Goal: Transaction & Acquisition: Obtain resource

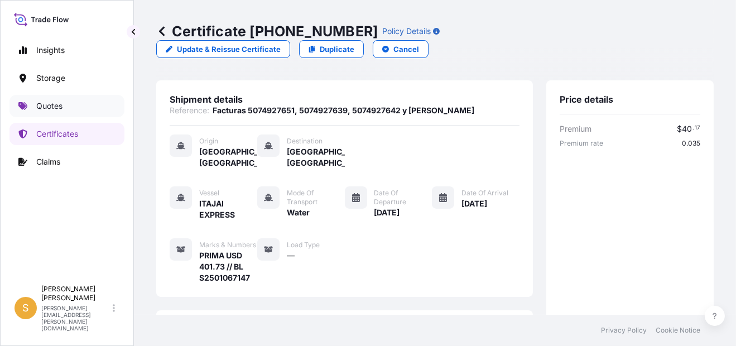
click at [65, 105] on link "Quotes" at bounding box center [66, 106] width 115 height 22
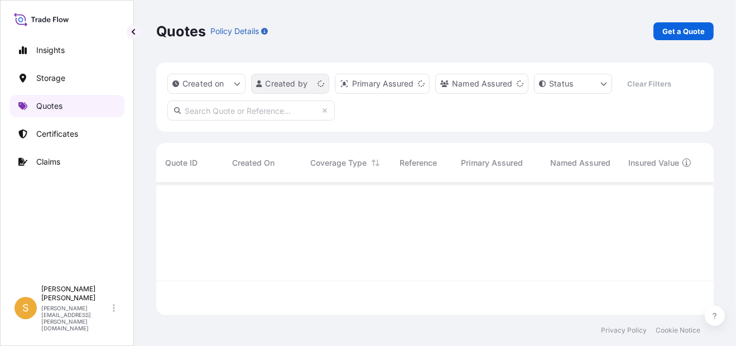
scroll to position [129, 548]
click at [687, 32] on p "Get a Quote" at bounding box center [683, 31] width 42 height 11
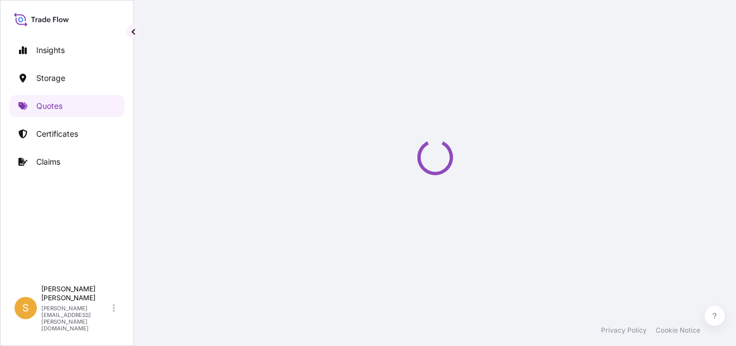
select select "Water"
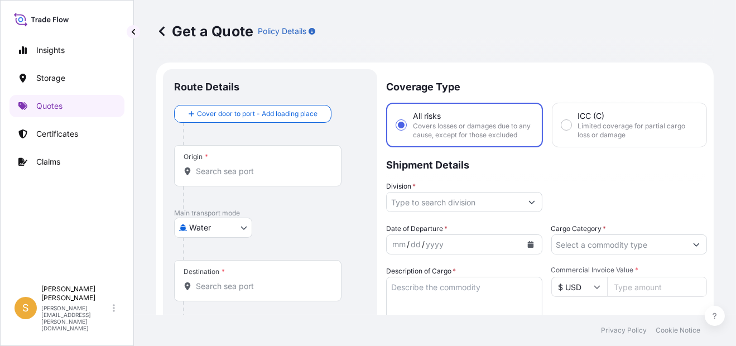
scroll to position [17, 0]
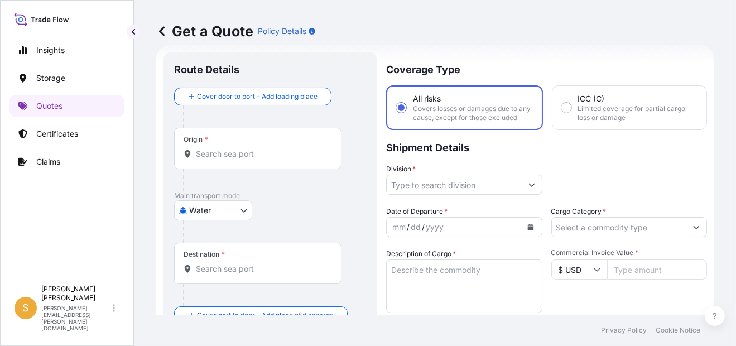
click at [226, 151] on input "Origin *" at bounding box center [262, 153] width 132 height 11
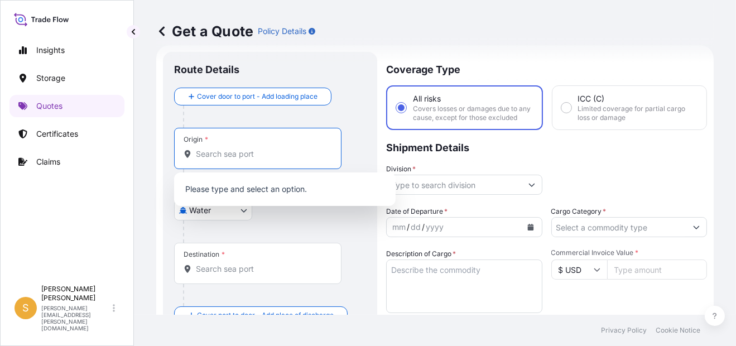
paste input "[PERSON_NAME]"
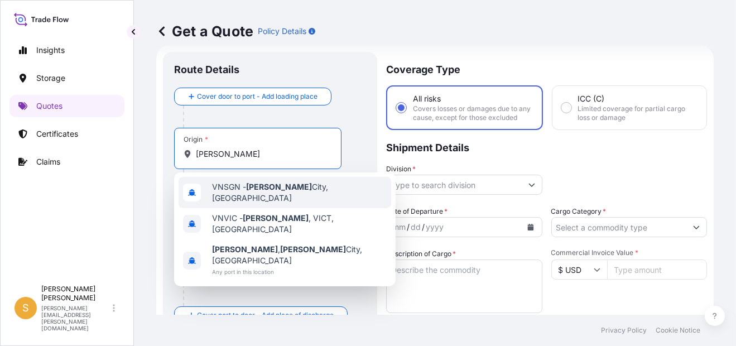
click at [319, 190] on span "VNSGN - [GEOGRAPHIC_DATA], [GEOGRAPHIC_DATA]" at bounding box center [299, 192] width 175 height 22
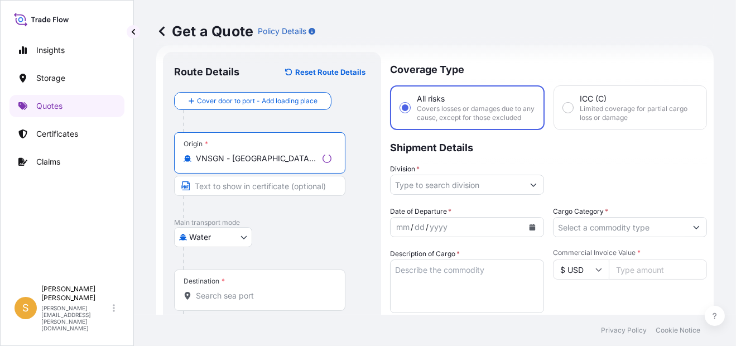
scroll to position [185, 0]
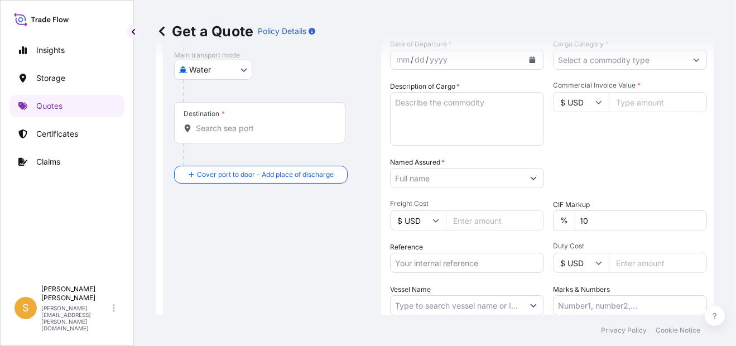
type input "VNSGN - [GEOGRAPHIC_DATA], [GEOGRAPHIC_DATA]"
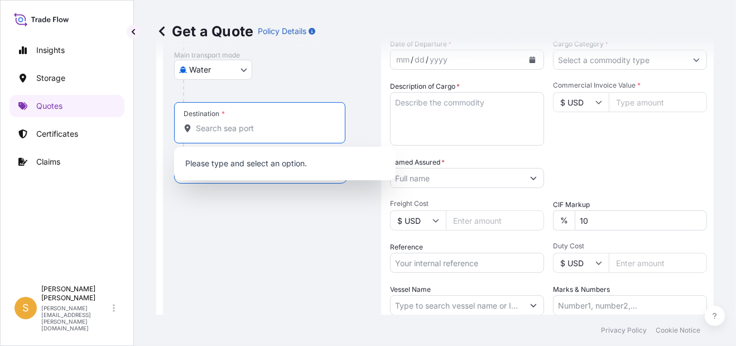
click at [255, 133] on input "Destination *" at bounding box center [264, 128] width 136 height 11
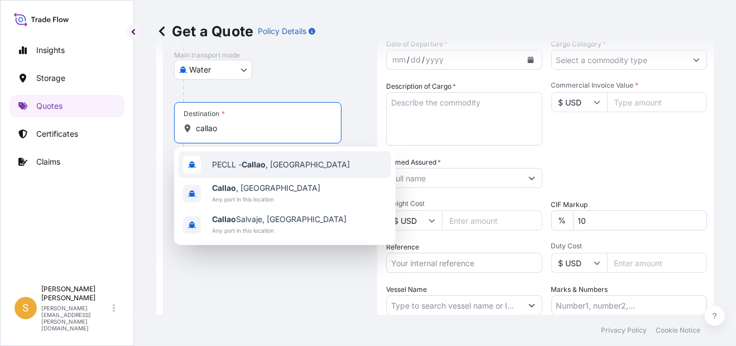
click at [283, 166] on span "PECLL - [GEOGRAPHIC_DATA] , [GEOGRAPHIC_DATA]" at bounding box center [281, 164] width 138 height 11
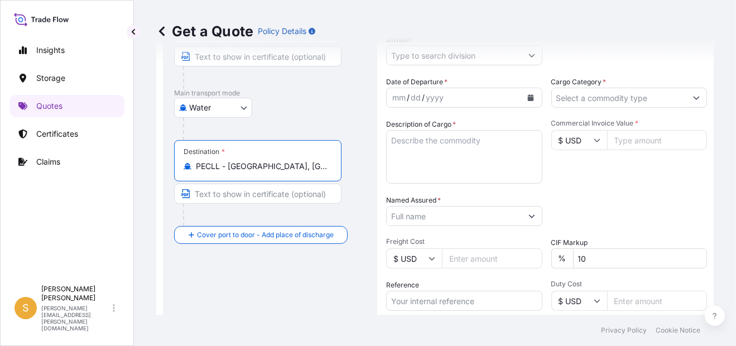
scroll to position [129, 0]
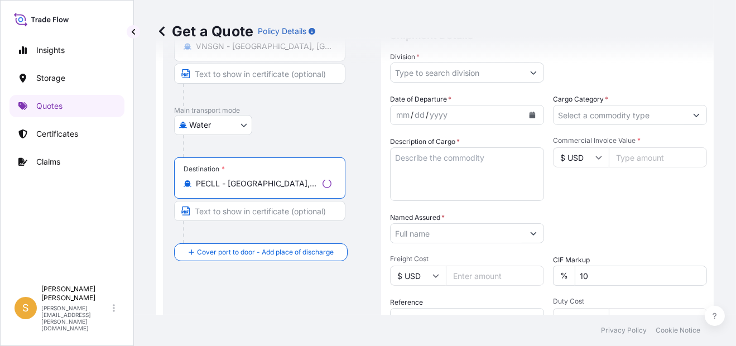
type input "PECLL - [GEOGRAPHIC_DATA], [GEOGRAPHIC_DATA]"
click at [529, 118] on icon "Calendar" at bounding box center [532, 115] width 6 height 7
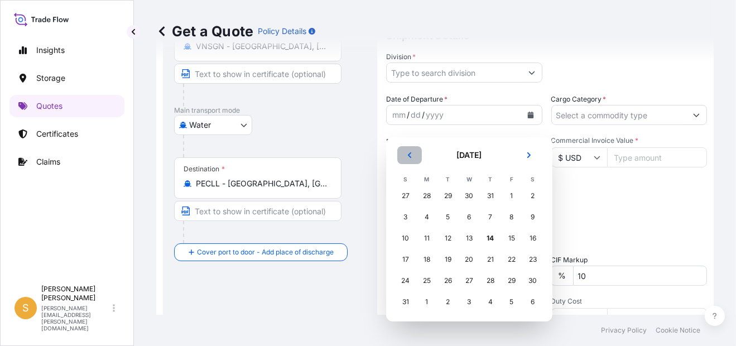
click at [409, 157] on icon "Previous" at bounding box center [409, 155] width 7 height 7
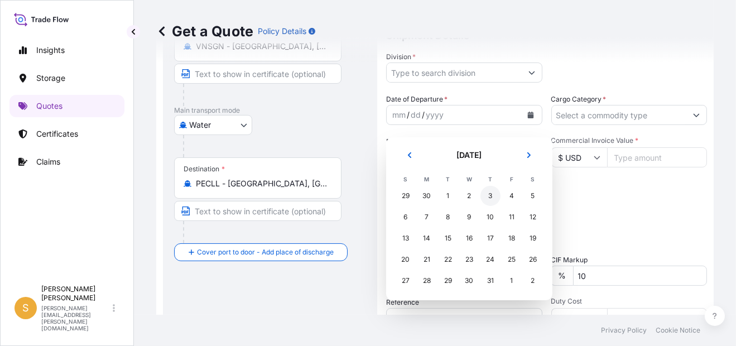
click at [492, 199] on div "3" at bounding box center [490, 196] width 20 height 20
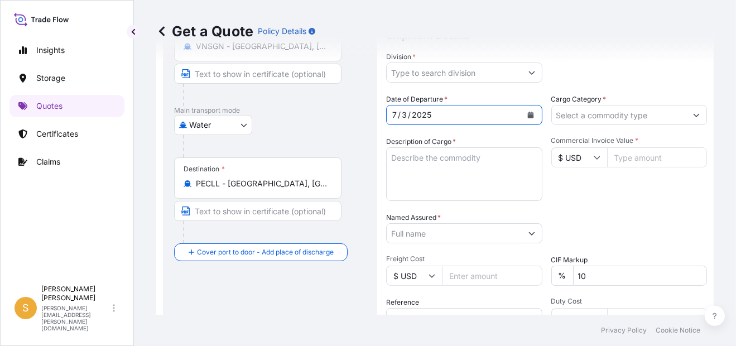
click at [453, 178] on textarea "Description of Cargo *" at bounding box center [464, 174] width 156 height 54
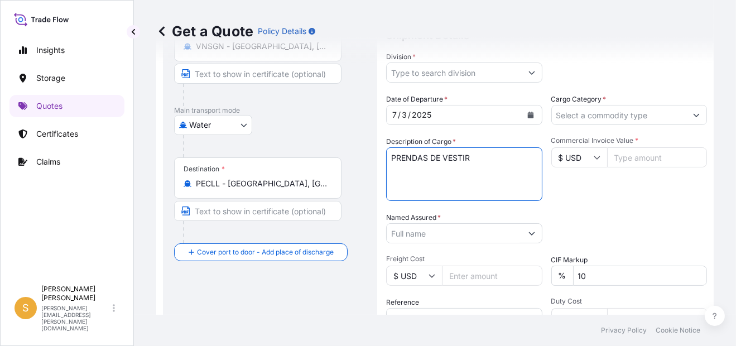
click at [453, 178] on textarea "PRENDAS DE VESTIR" at bounding box center [464, 174] width 156 height 54
click at [486, 166] on textarea "PRENDAS DE VESTIR" at bounding box center [464, 174] width 156 height 54
click at [494, 180] on textarea "PRENDAS DE VESTIR" at bounding box center [464, 174] width 156 height 54
paste textarea "5 PALLETS - 66 CTNS"
type textarea "PRENDAS DE VESTIR 5 PALLETS - 66 CTNS"
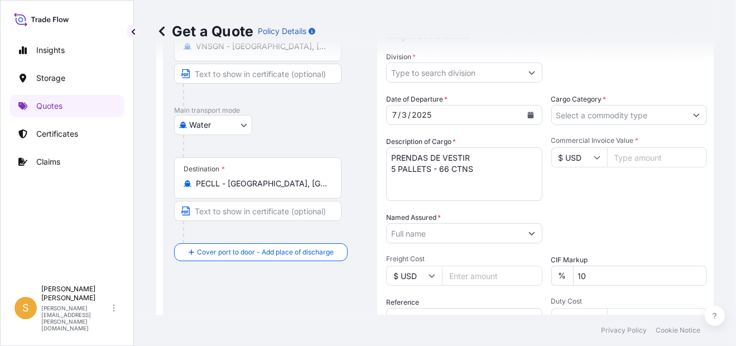
click at [653, 167] on input "Commercial Invoice Value *" at bounding box center [657, 157] width 100 height 20
paste input "12181.78"
type input "12181.78"
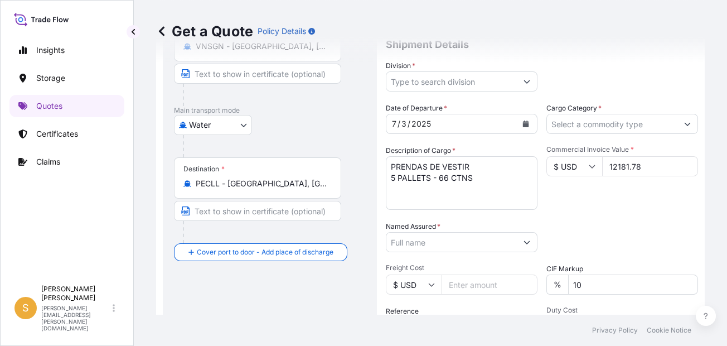
click at [421, 247] on input "Named Assured *" at bounding box center [452, 242] width 131 height 20
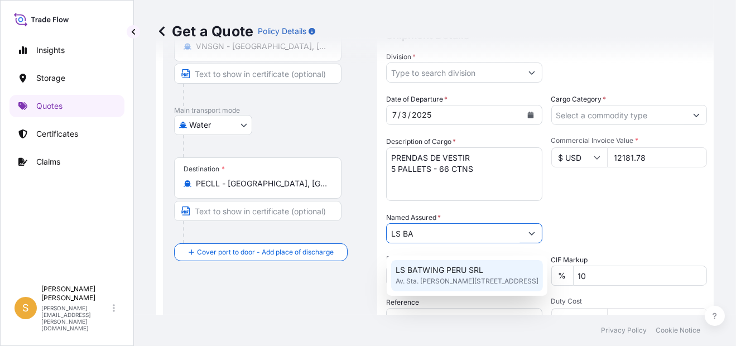
click at [452, 276] on span "Av. Sta. [PERSON_NAME][STREET_ADDRESS]" at bounding box center [466, 281] width 143 height 11
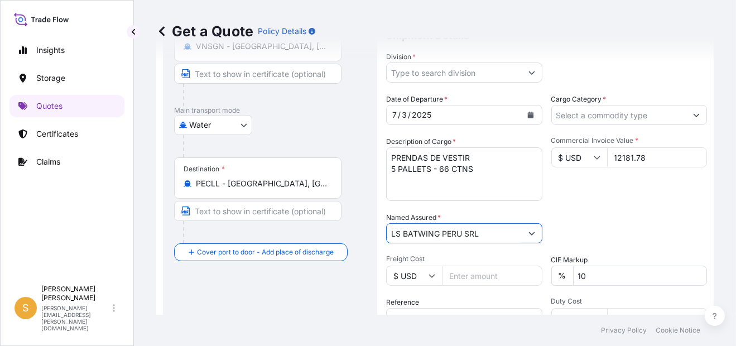
type input "LS BATWING PERU SRL"
click at [604, 219] on div "Date of Departure * [DATE] Cargo Category * Description of Cargo * PRENDAS DE V…" at bounding box center [546, 232] width 321 height 277
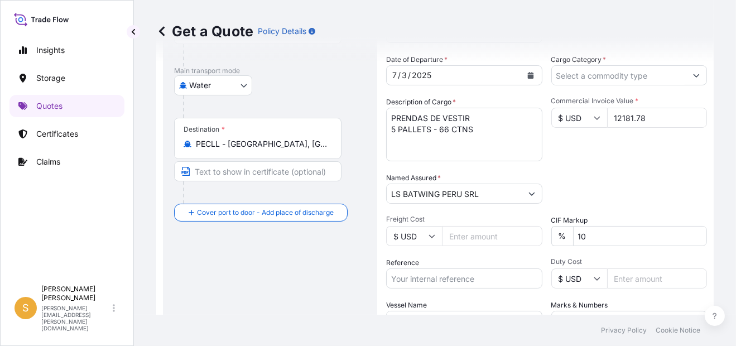
scroll to position [240, 0]
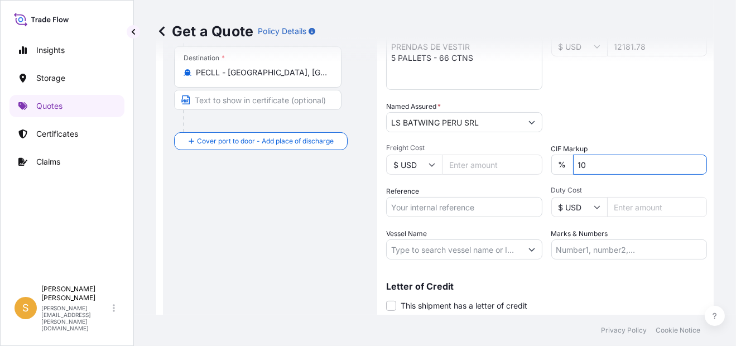
drag, startPoint x: 607, startPoint y: 176, endPoint x: 499, endPoint y: 187, distance: 109.3
click at [499, 187] on div "Date of Departure * [DATE] Cargo Category * Description of Cargo * PRENDAS DE V…" at bounding box center [546, 121] width 321 height 277
type input "0"
click at [611, 130] on div "Packing Category Type to search a container mode Please select a primary mode o…" at bounding box center [629, 116] width 156 height 31
click at [465, 214] on input "Reference" at bounding box center [464, 207] width 156 height 20
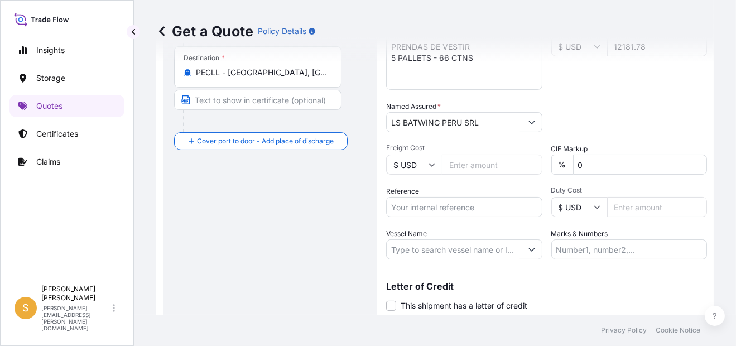
click at [450, 216] on input "Reference" at bounding box center [464, 207] width 156 height 20
paste input "Facturas 5077617433, 5077617430, 5077617428 y [PERSON_NAME]"
type input "Facturas 5077617433, 5077617430, 5077617428 y [PERSON_NAME]"
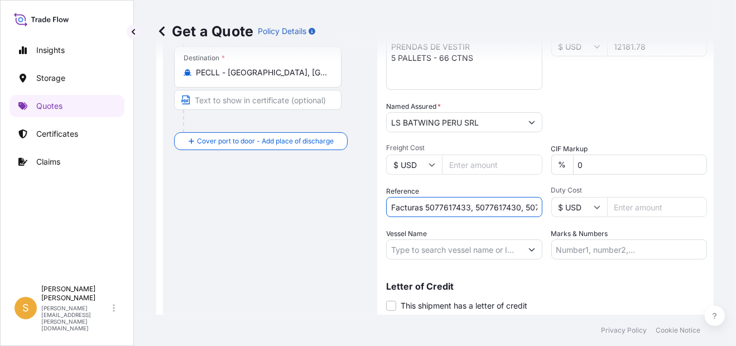
click at [477, 243] on div "Vessel Name" at bounding box center [464, 243] width 156 height 31
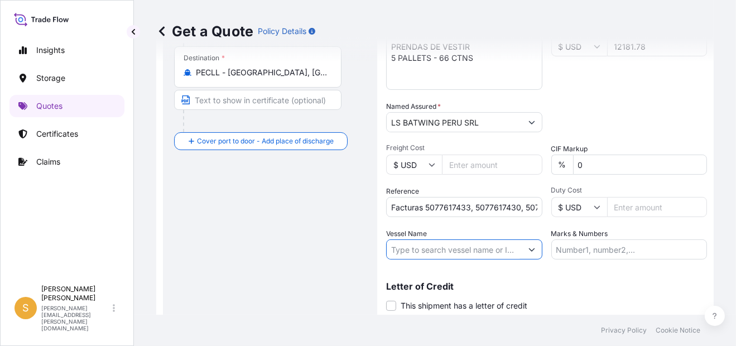
click at [415, 257] on input "Vessel Name" at bounding box center [454, 249] width 135 height 20
paste input "ITAJAI EXPRESS"
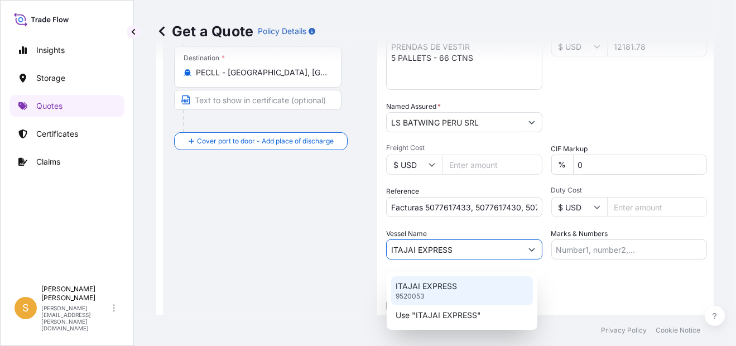
click at [460, 290] on div "ITAJAI EXPRESS 9520053" at bounding box center [462, 290] width 142 height 29
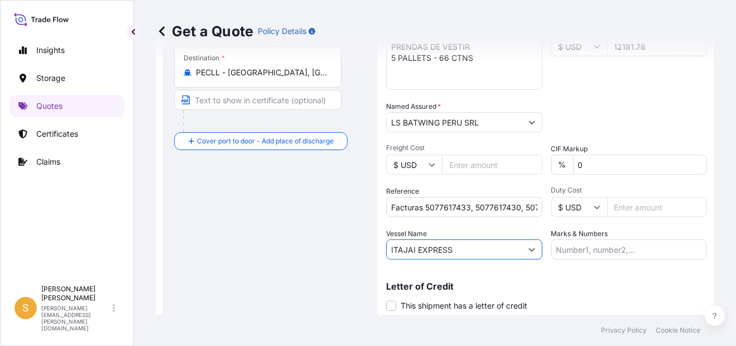
type input "ITAJAI EXPRESS"
click at [600, 239] on label "Marks & Numbers" at bounding box center [579, 233] width 57 height 11
click at [600, 245] on input "Marks & Numbers" at bounding box center [629, 249] width 156 height 20
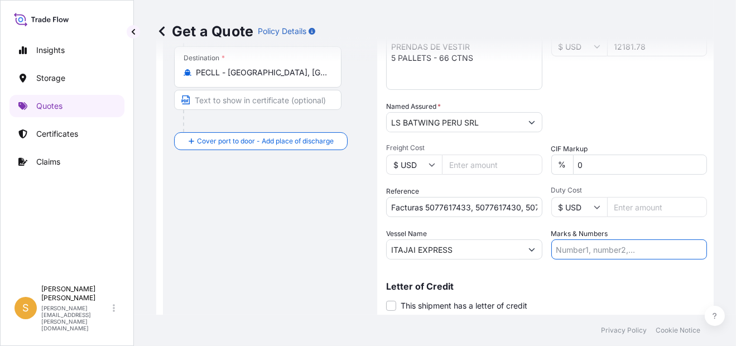
click at [600, 257] on input "Marks & Numbers" at bounding box center [629, 249] width 156 height 20
click at [660, 259] on input "PRIMA USD 40.00 // BL MAEULSH450741" at bounding box center [629, 249] width 156 height 20
paste input "S2501161607"
click at [601, 256] on input "PRIMA USD 40.00 // BL S2501161607" at bounding box center [629, 249] width 156 height 20
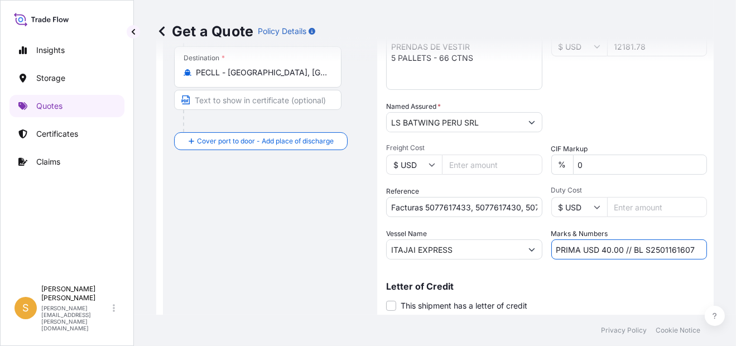
drag, startPoint x: 597, startPoint y: 257, endPoint x: 617, endPoint y: 253, distance: 20.5
click at [617, 253] on input "PRIMA USD 40.00 // BL S2501161607" at bounding box center [629, 249] width 156 height 20
paste input "42.64"
click at [599, 258] on input "PRIMA USD 42.64 // BL S2501161607" at bounding box center [629, 249] width 156 height 20
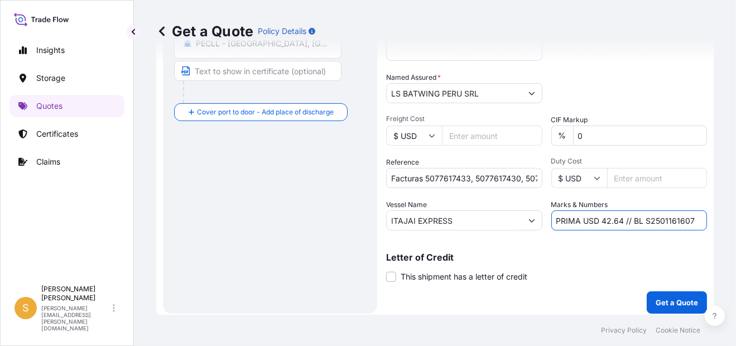
scroll to position [282, 0]
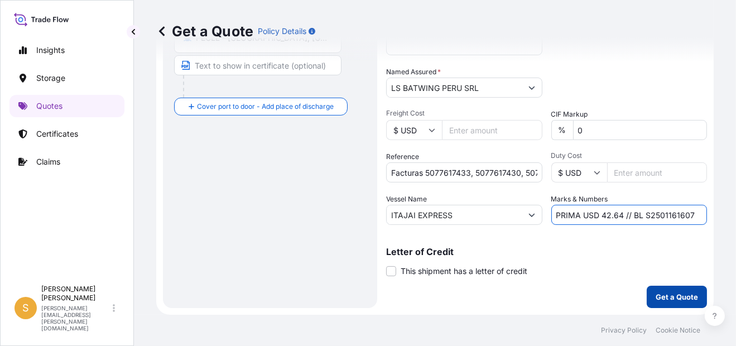
type input "PRIMA USD 42.64 // BL S2501161607"
click at [657, 293] on p "Get a Quote" at bounding box center [676, 296] width 42 height 11
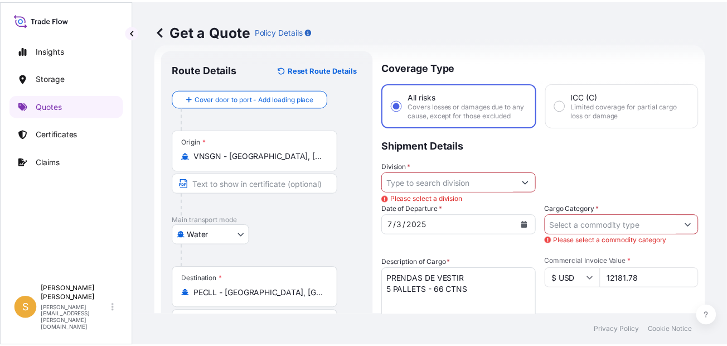
scroll to position [3, 0]
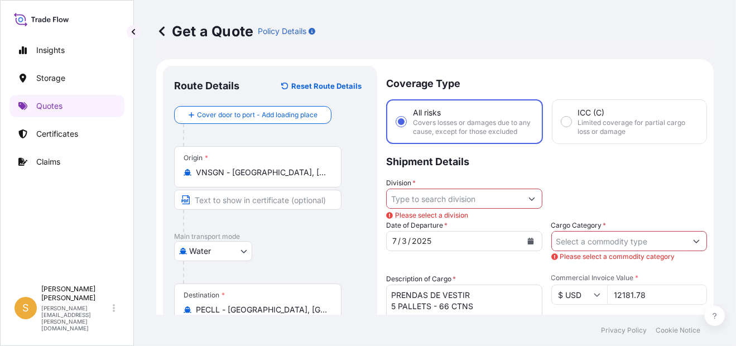
click at [499, 209] on input "Division *" at bounding box center [454, 199] width 135 height 20
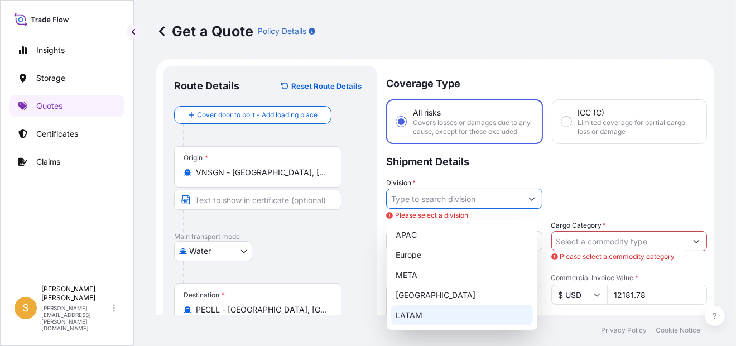
click at [436, 312] on div "LATAM" at bounding box center [462, 315] width 142 height 20
type input "LATAM"
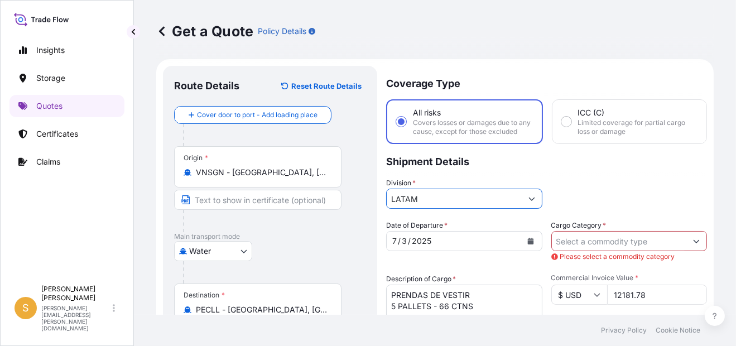
click at [604, 241] on input "Cargo Category *" at bounding box center [619, 241] width 135 height 20
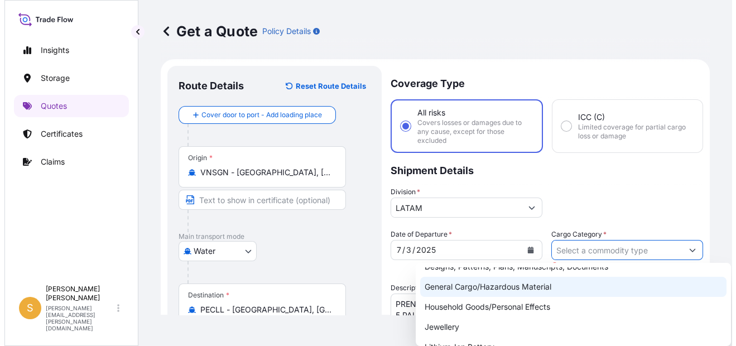
scroll to position [112, 0]
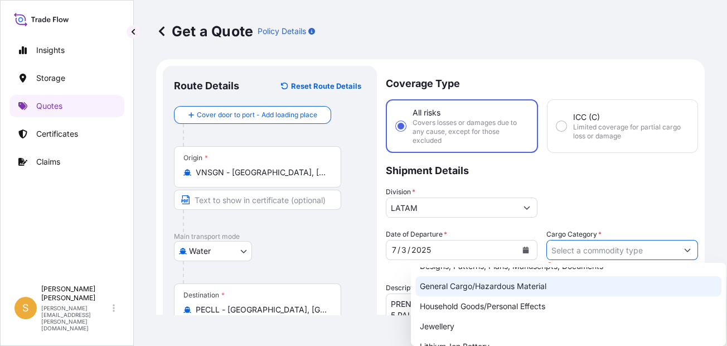
click at [554, 289] on div "General Cargo/Hazardous Material" at bounding box center [569, 286] width 306 height 20
type input "General Cargo/Hazardous Material"
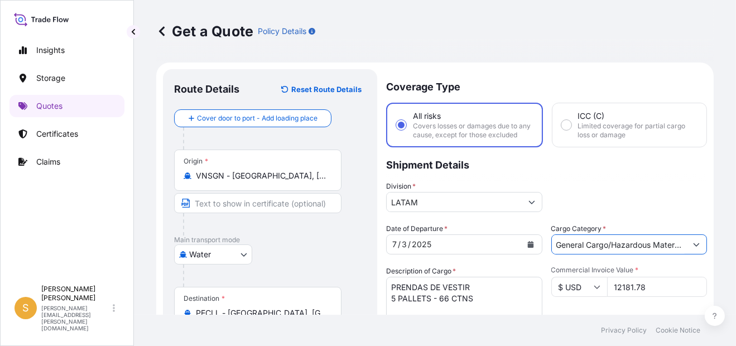
scroll to position [282, 0]
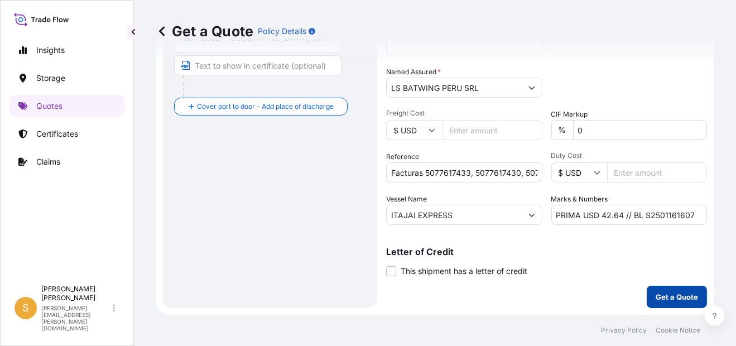
click at [678, 299] on p "Get a Quote" at bounding box center [676, 296] width 42 height 11
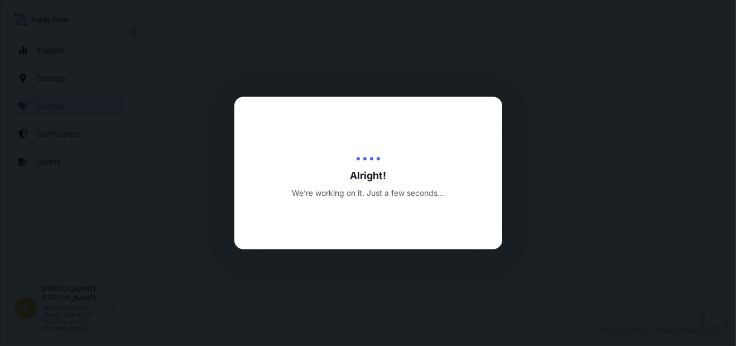
select select "Water"
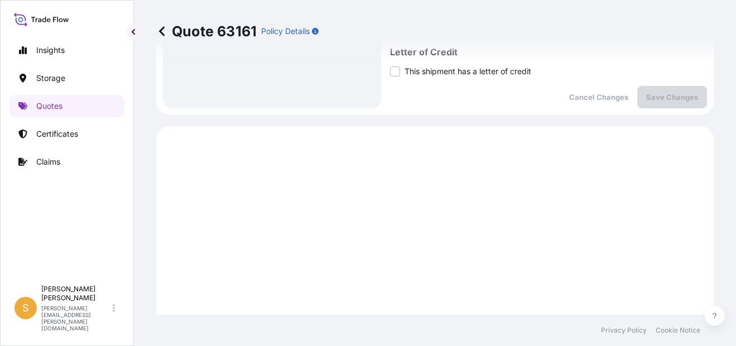
scroll to position [553, 0]
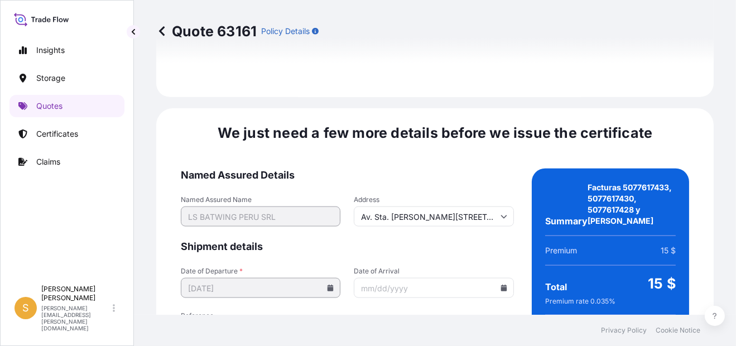
scroll to position [1777, 0]
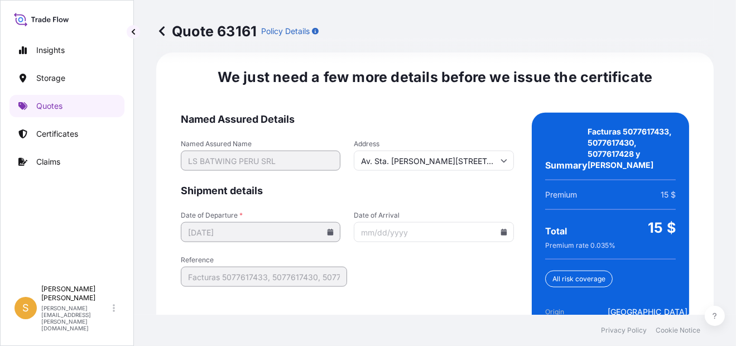
click at [500, 229] on icon at bounding box center [503, 232] width 6 height 7
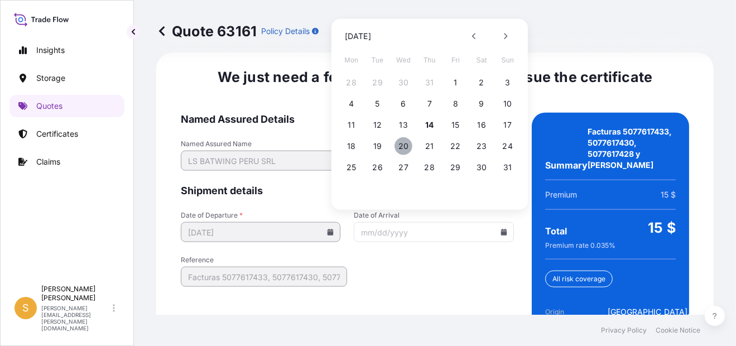
click at [400, 149] on button "20" at bounding box center [403, 146] width 18 height 18
type input "[DATE]"
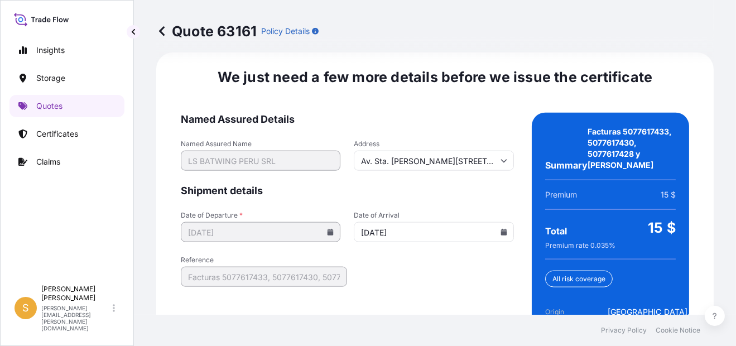
scroll to position [1855, 0]
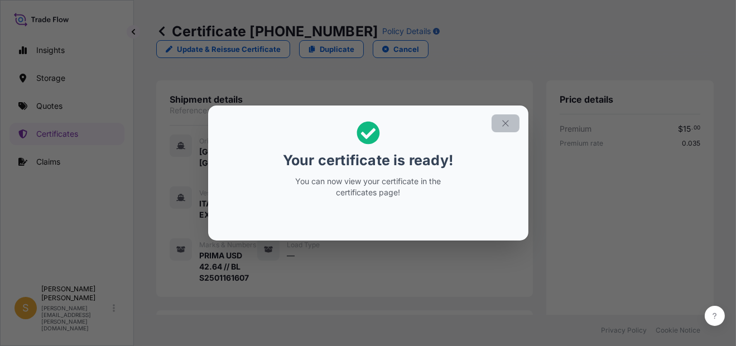
click at [506, 132] on button "button" at bounding box center [505, 123] width 28 height 18
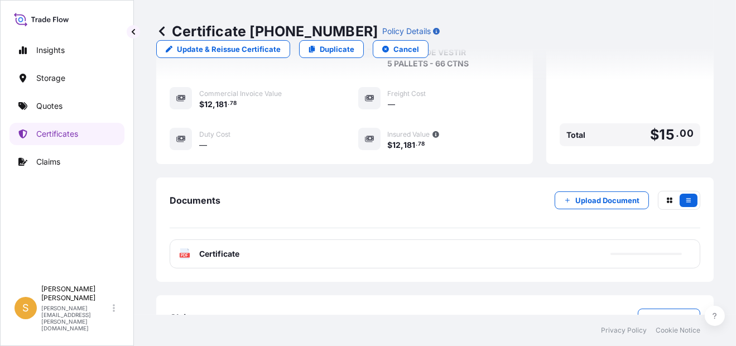
scroll to position [372, 0]
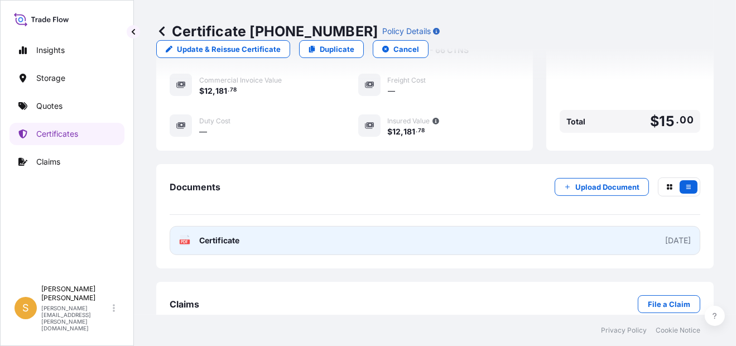
click at [240, 226] on link "PDF Certificate [DATE]" at bounding box center [435, 240] width 530 height 29
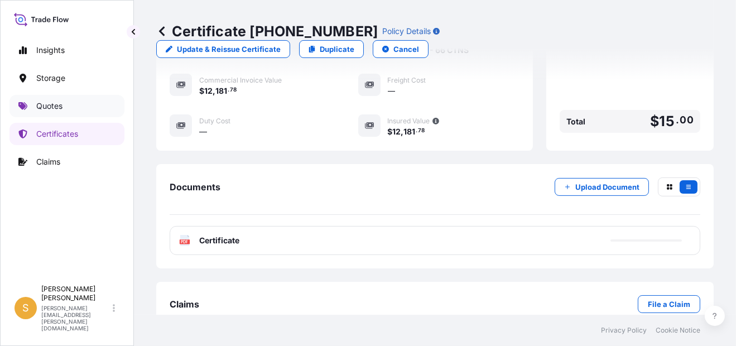
click at [78, 107] on link "Quotes" at bounding box center [66, 106] width 115 height 22
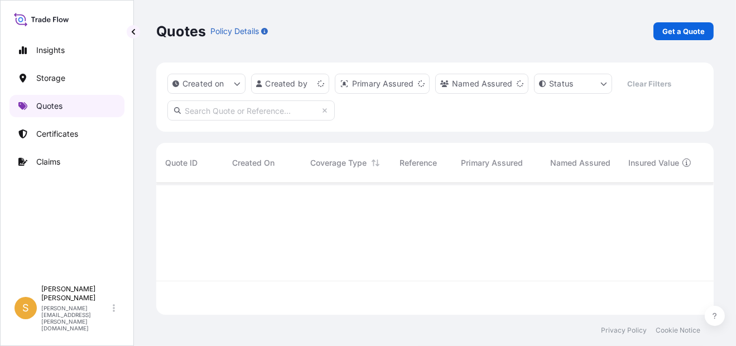
scroll to position [129, 548]
click at [682, 33] on p "Get a Quote" at bounding box center [683, 31] width 42 height 11
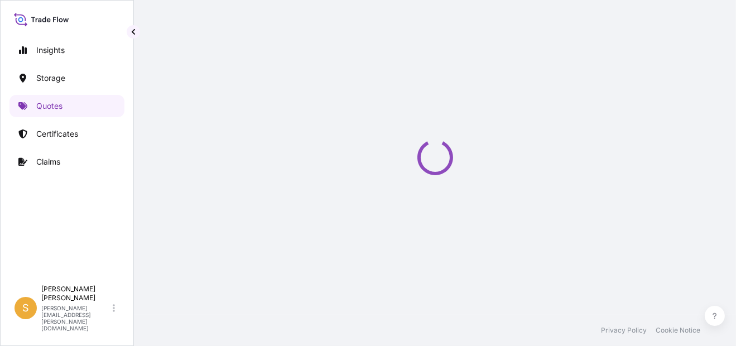
scroll to position [17, 0]
select select "Water"
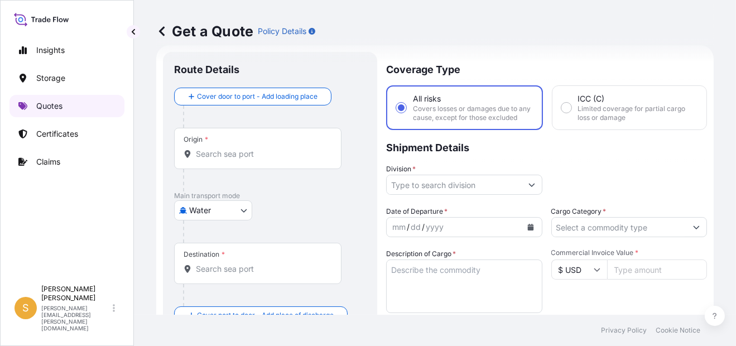
click at [81, 100] on link "Quotes" at bounding box center [66, 106] width 115 height 22
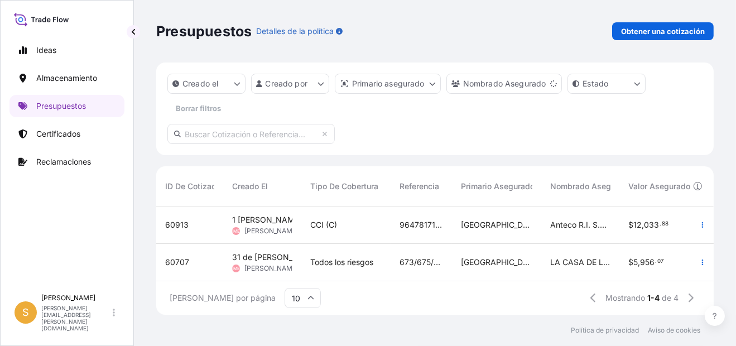
scroll to position [9, 8]
click at [56, 134] on p "Certificados" at bounding box center [58, 133] width 44 height 11
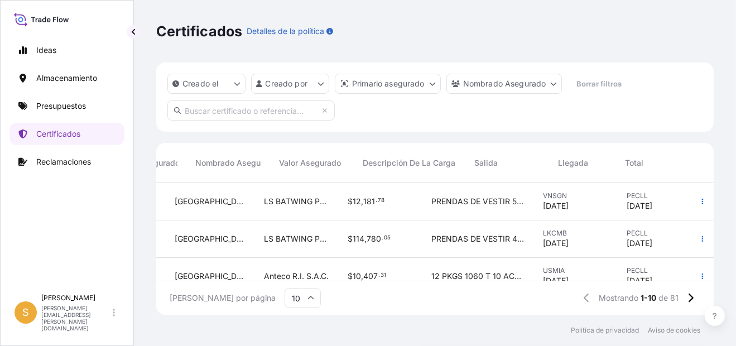
scroll to position [0, 404]
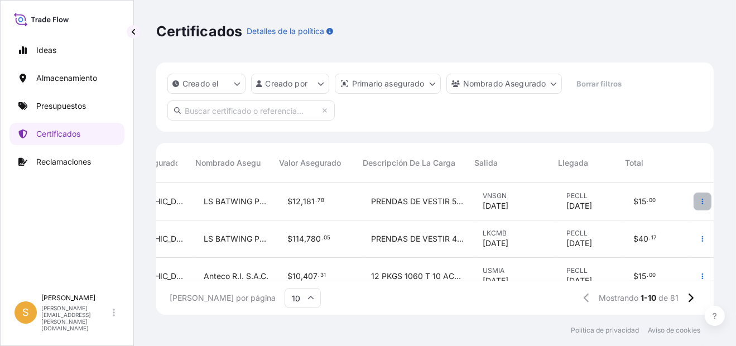
click at [699, 201] on icon "button" at bounding box center [702, 201] width 7 height 7
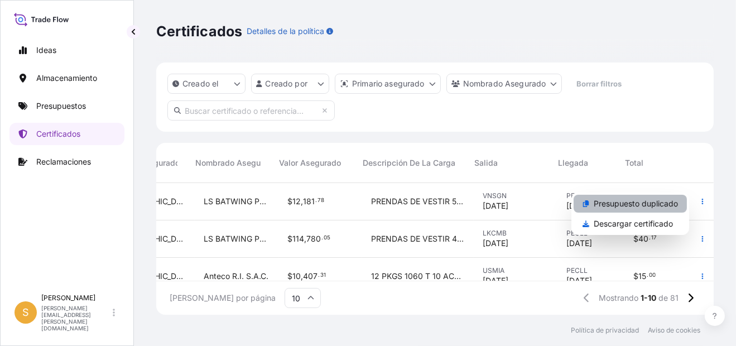
click at [653, 205] on p "Presupuesto duplicado" at bounding box center [635, 203] width 84 height 11
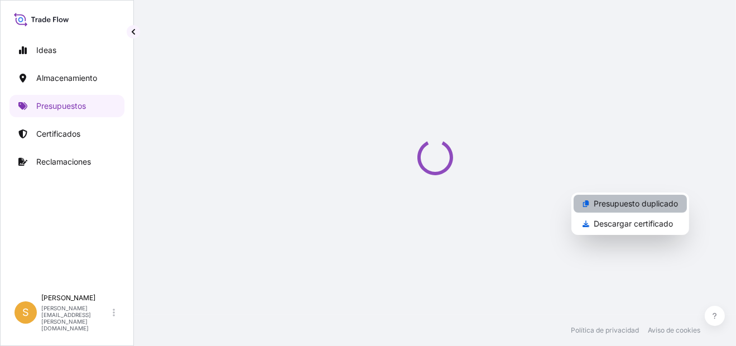
select select "Water"
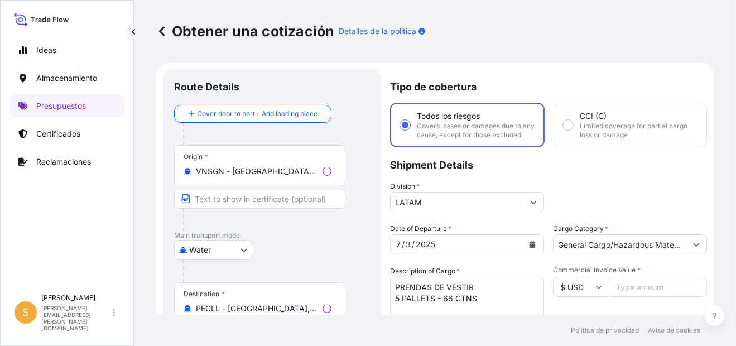
scroll to position [17, 0]
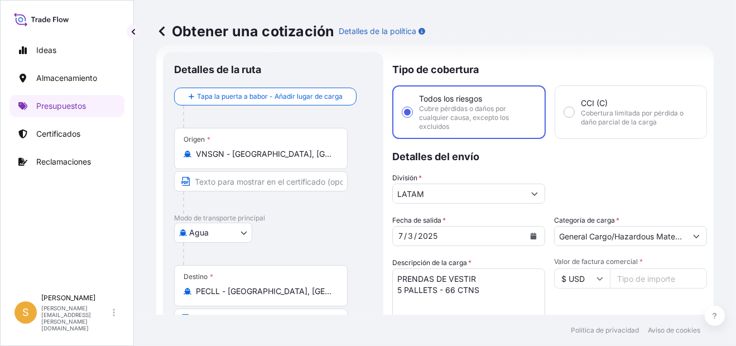
click at [520, 236] on div "[DATE]" at bounding box center [459, 236] width 132 height 20
click at [524, 235] on button "Calendario" at bounding box center [533, 236] width 18 height 18
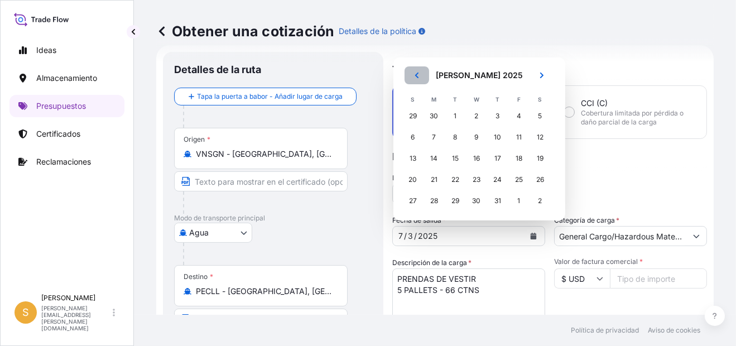
click at [420, 70] on button "Anterior" at bounding box center [416, 75] width 25 height 18
click at [500, 180] on div "26" at bounding box center [498, 180] width 20 height 20
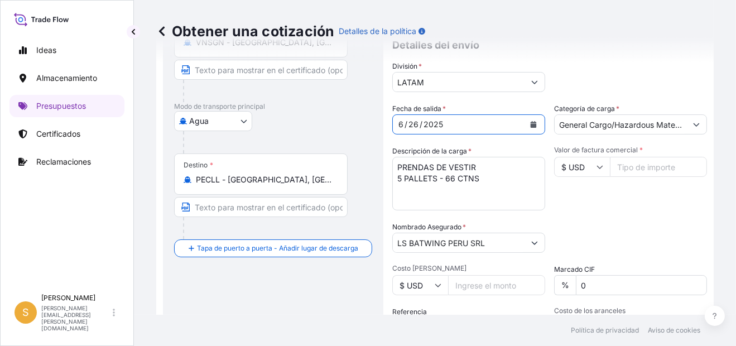
scroll to position [129, 0]
click at [498, 175] on textarea "PRENDAS DE VESTIR 5 PALLETS - 66 CTNS" at bounding box center [468, 183] width 153 height 54
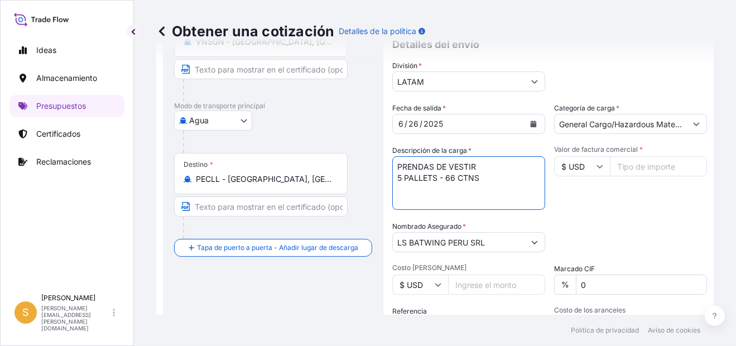
drag, startPoint x: 497, startPoint y: 179, endPoint x: 293, endPoint y: 180, distance: 204.2
click at [293, 180] on form "Detalles de la ruta Tapa la puerta a babor - Añadir lugar de carga Place of loa…" at bounding box center [434, 201] width 557 height 536
paste textarea "19 CARTONS"
type textarea "PRENDAS DE VESTIR 19 CARTONS"
click at [652, 169] on input "Valor de factura comercial *" at bounding box center [658, 166] width 97 height 20
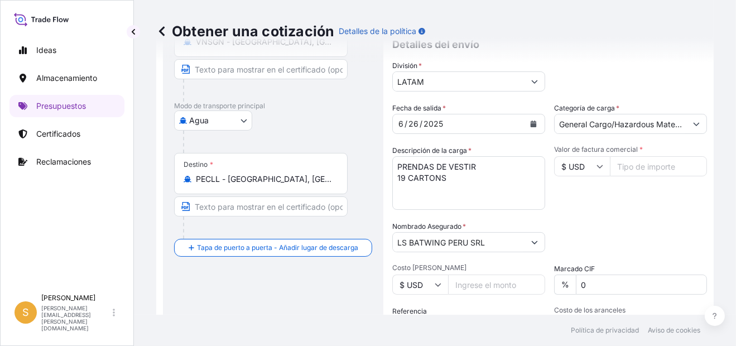
paste input "3889.38"
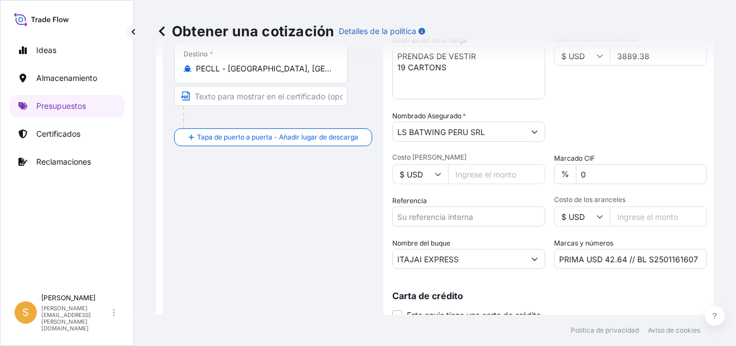
scroll to position [240, 0]
type input "3889.38"
click at [464, 221] on input "Referencia" at bounding box center [468, 216] width 153 height 20
paste input "Factura 5077220973"
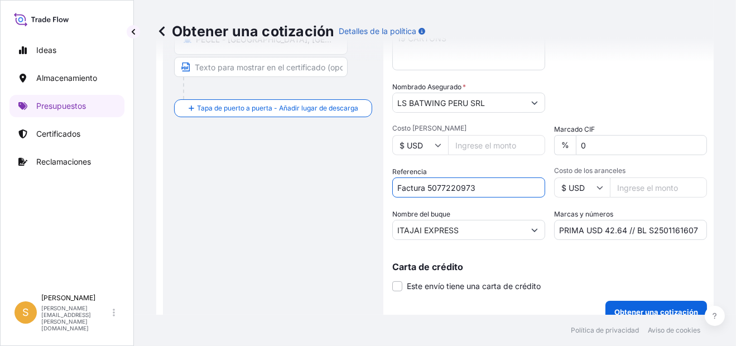
scroll to position [282, 0]
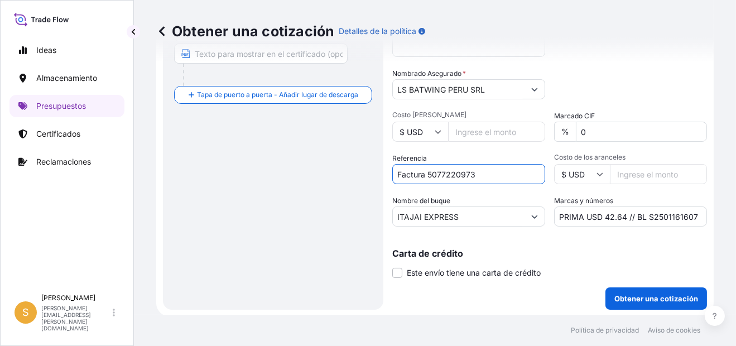
type input "Factura 5077220973"
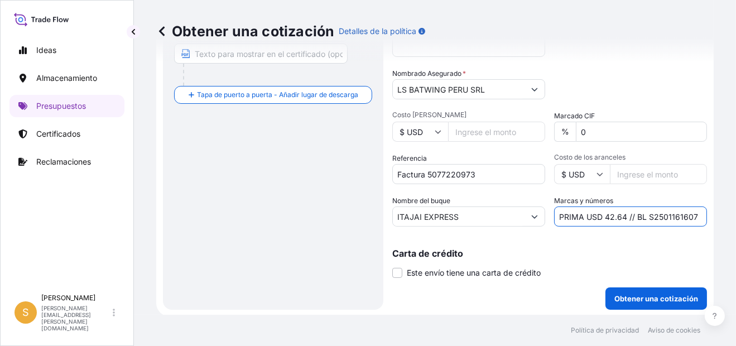
drag, startPoint x: 621, startPoint y: 216, endPoint x: 601, endPoint y: 215, distance: 20.1
click at [601, 215] on input "PRIMA USD 42.64 // BL S2501161607" at bounding box center [630, 216] width 153 height 20
click at [657, 210] on input "PRIMA USD 40.00 // BL S2501161607" at bounding box center [630, 216] width 153 height 20
paste input "46155"
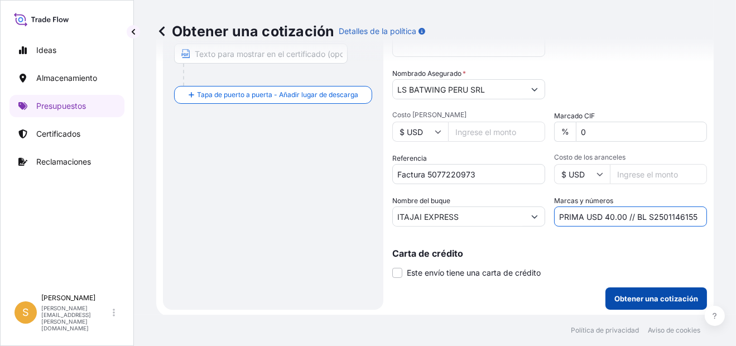
type input "PRIMA USD 40.00 // BL S2501146155"
click at [649, 300] on p "Obtener una cotización" at bounding box center [656, 298] width 84 height 11
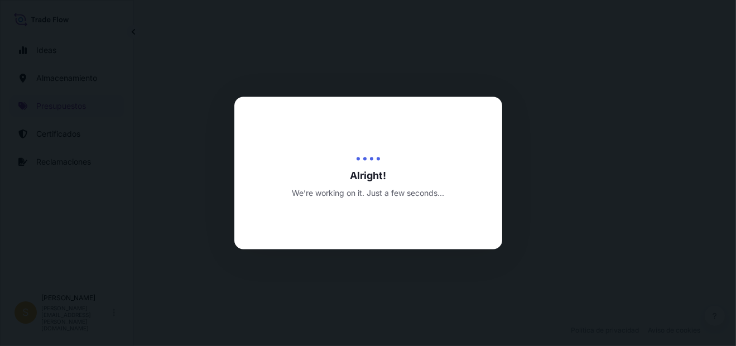
select select "Water"
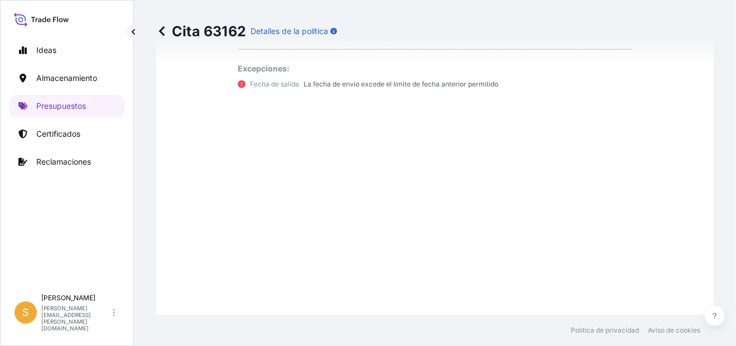
scroll to position [1027, 0]
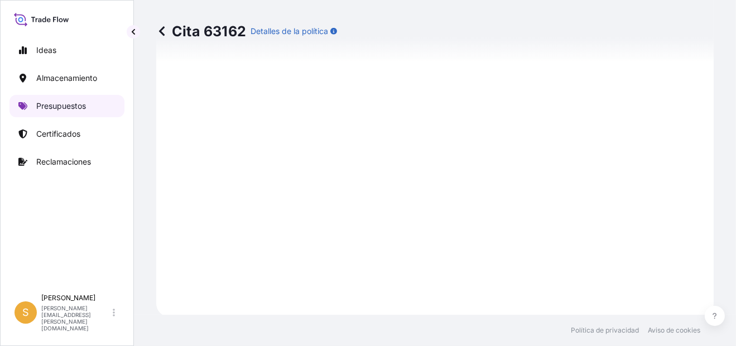
click at [93, 105] on link "Presupuestos" at bounding box center [66, 106] width 115 height 22
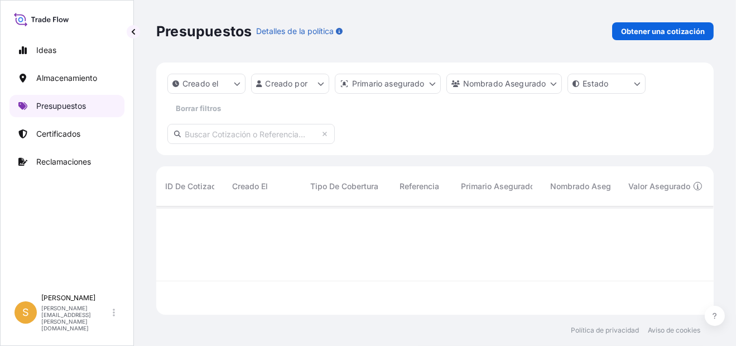
scroll to position [105, 548]
